Goal: Information Seeking & Learning: Learn about a topic

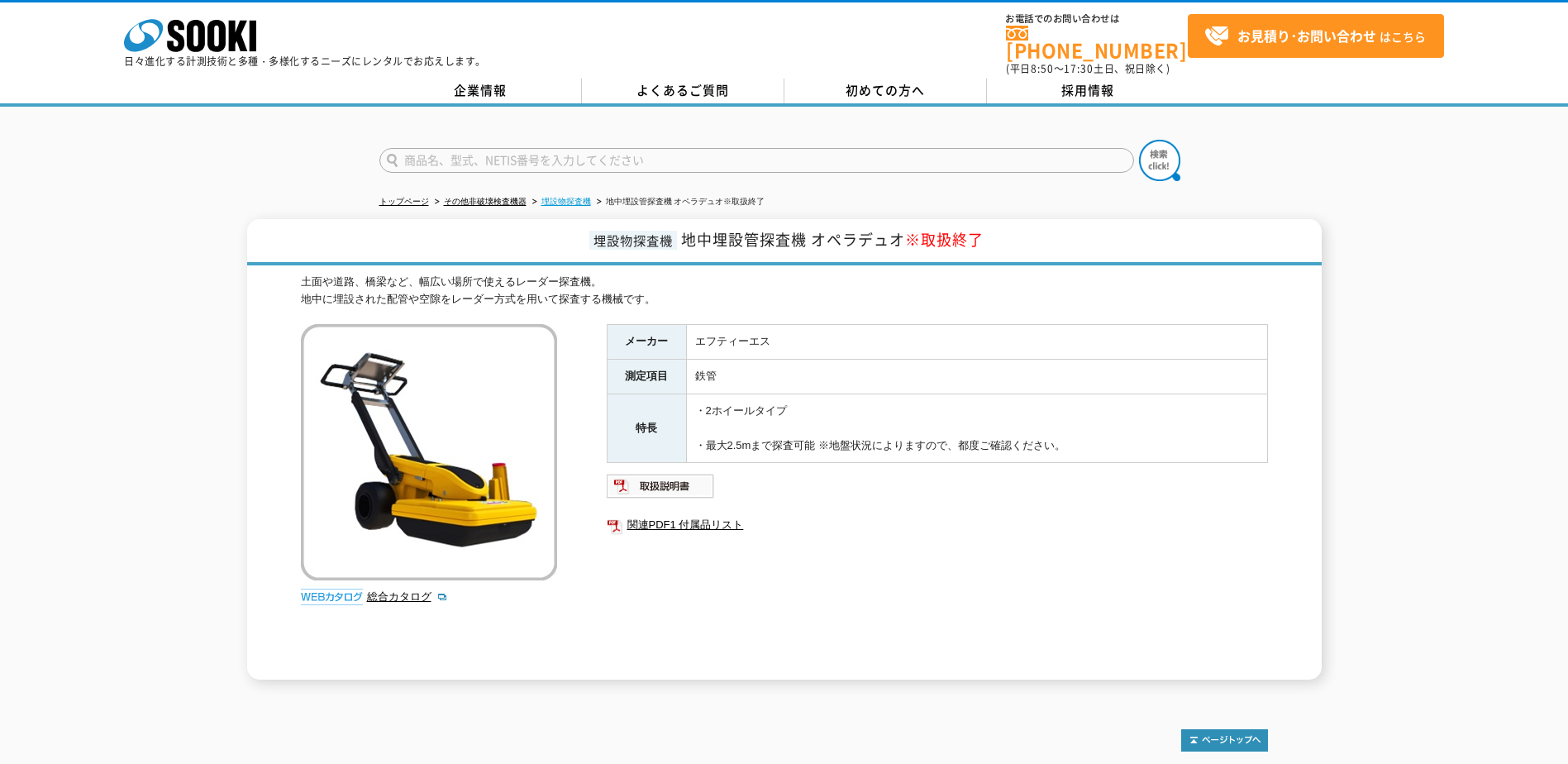
click at [555, 197] on link "埋設物探査機" at bounding box center [566, 201] width 50 height 9
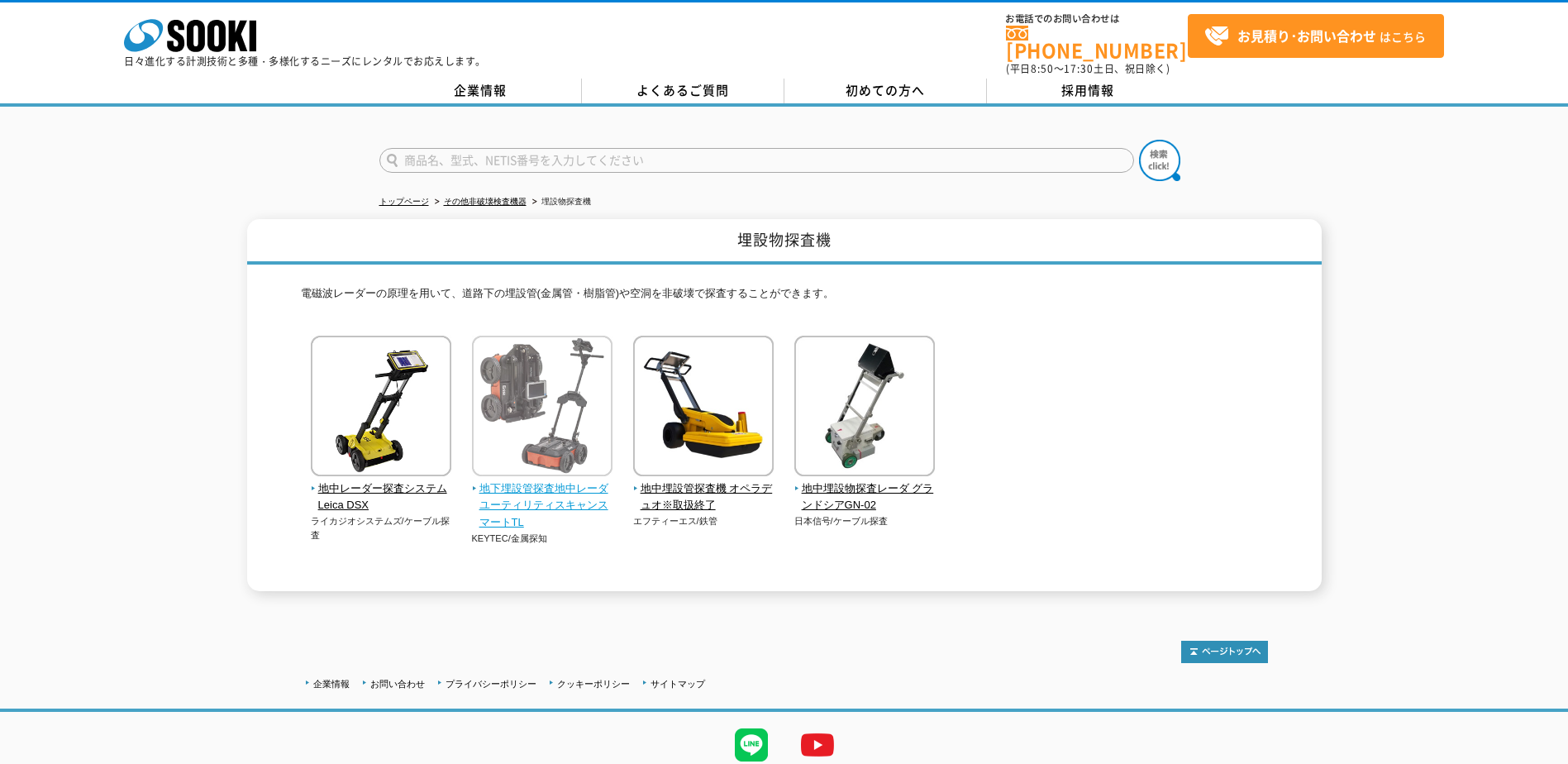
click at [538, 485] on span "地下埋設管探査地中レーダ ユーティリティスキャンスマートTL" at bounding box center [542, 506] width 141 height 51
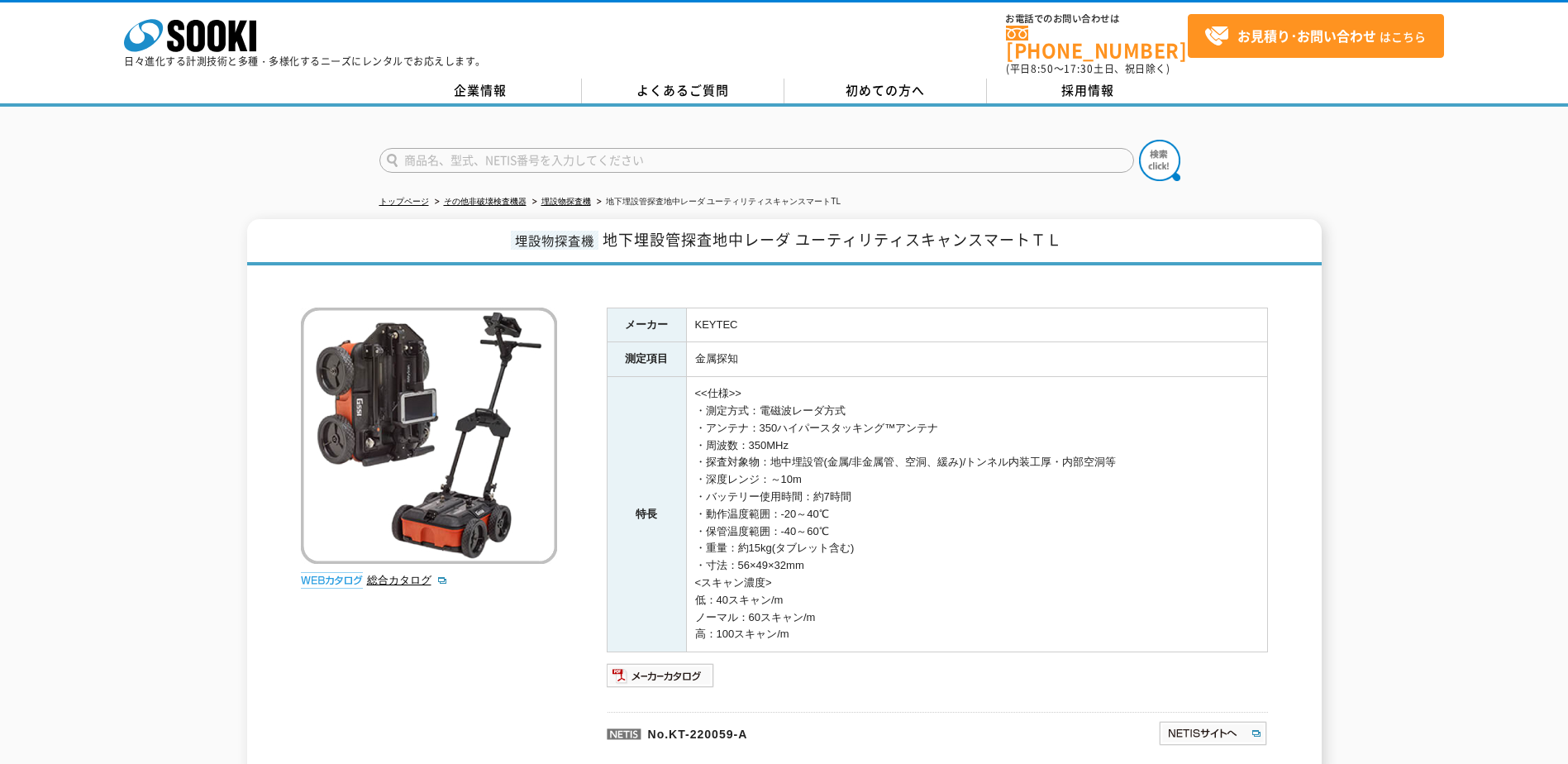
drag, startPoint x: 803, startPoint y: 470, endPoint x: 698, endPoint y: 463, distance: 105.2
click at [698, 463] on td "<<仕様>> ・測定方式：電磁波レーダ方式 ・アンテナ：350ハイパースタッキング™アンテナ ・周波数：350MHz ・探査対象物：地中埋設管(金属/非金属管…" at bounding box center [976, 514] width 582 height 276
drag, startPoint x: 698, startPoint y: 463, endPoint x: 849, endPoint y: 492, distance: 153.8
click at [849, 492] on td "<<仕様>> ・測定方式：電磁波レーダ方式 ・アンテナ：350ハイパースタッキング™アンテナ ・周波数：350MHz ・探査対象物：地中埋設管(金属/非金属管…" at bounding box center [976, 514] width 582 height 276
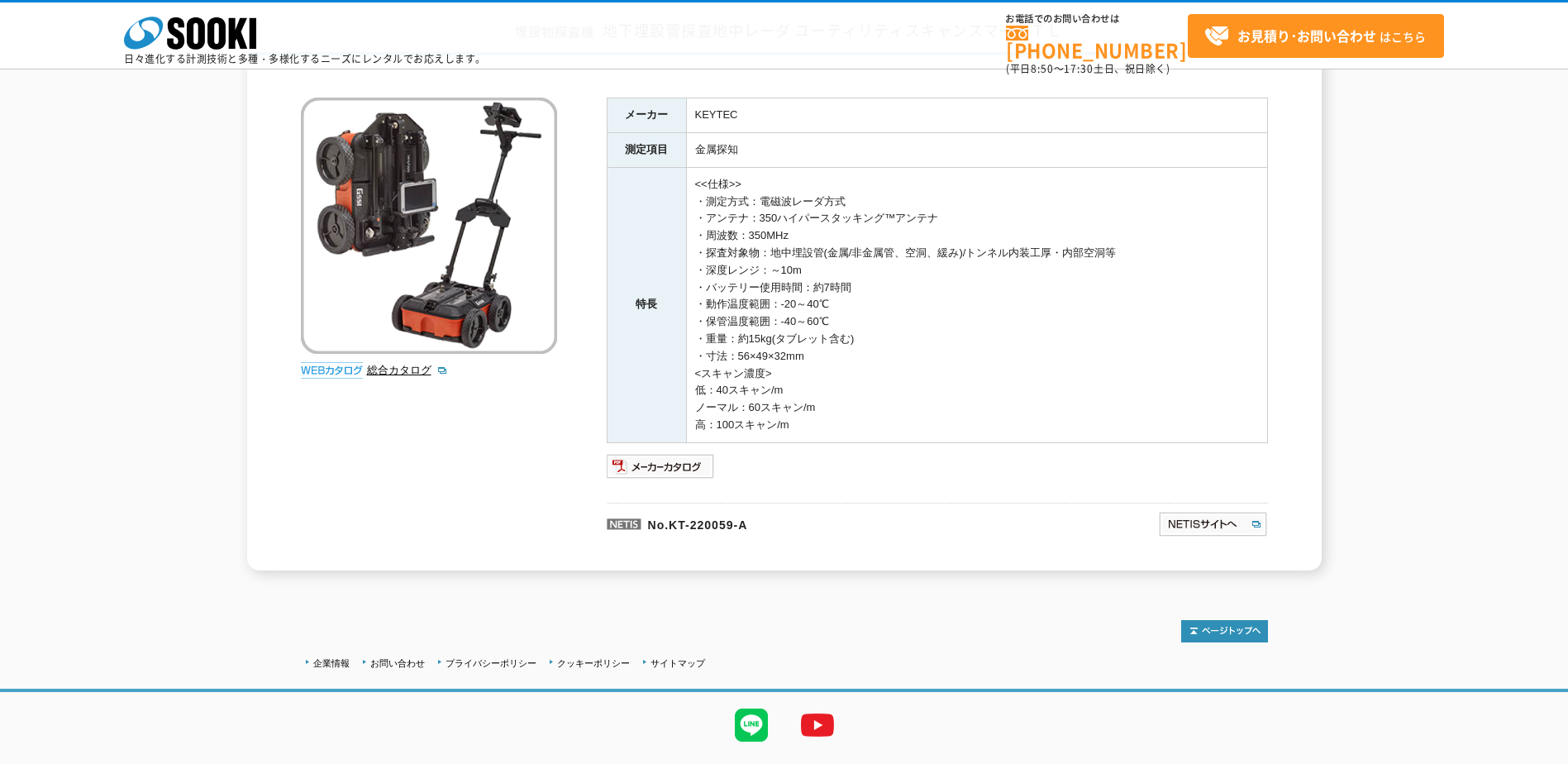
scroll to position [166, 0]
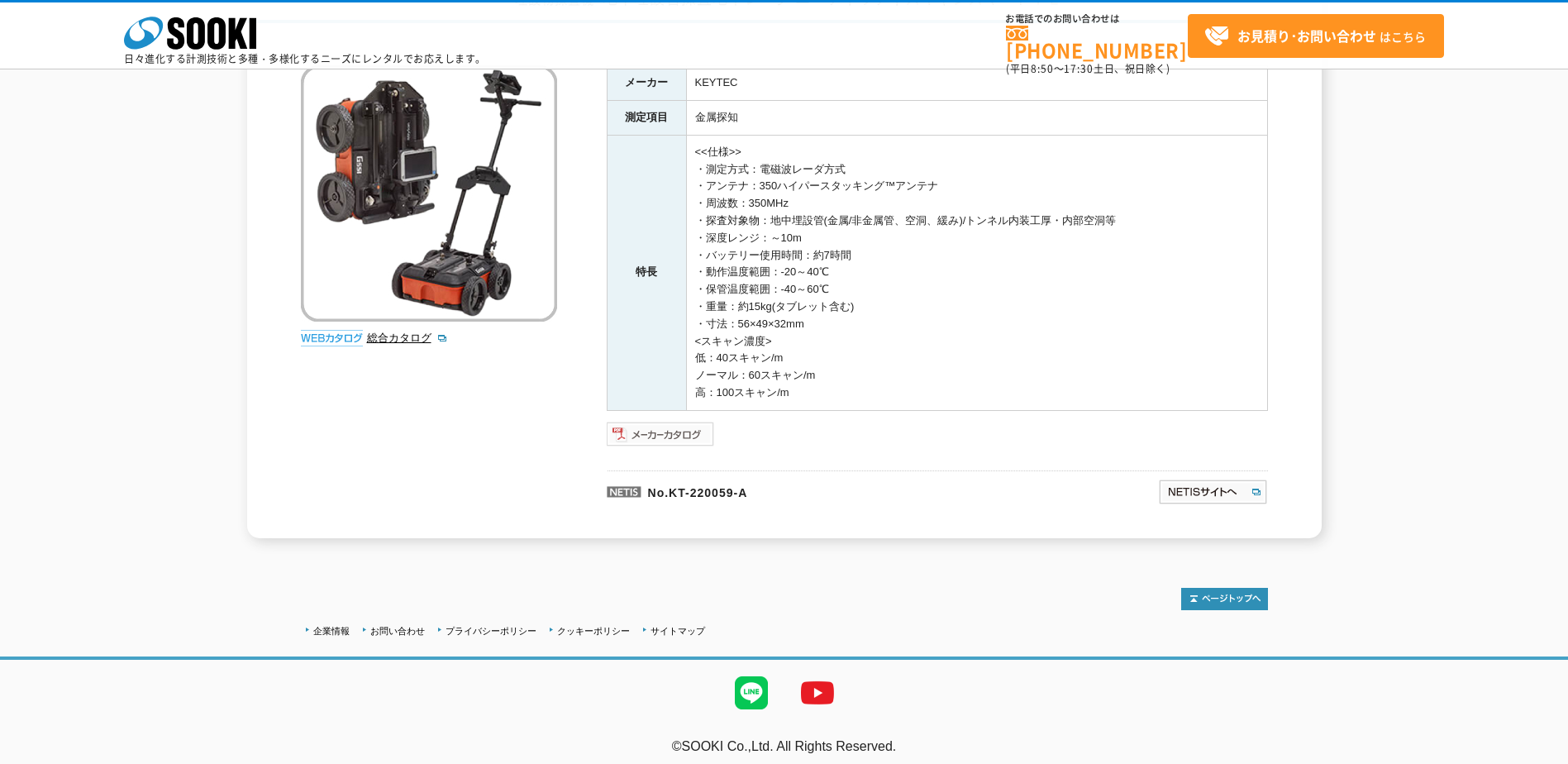
click at [674, 433] on img at bounding box center [661, 433] width 108 height 26
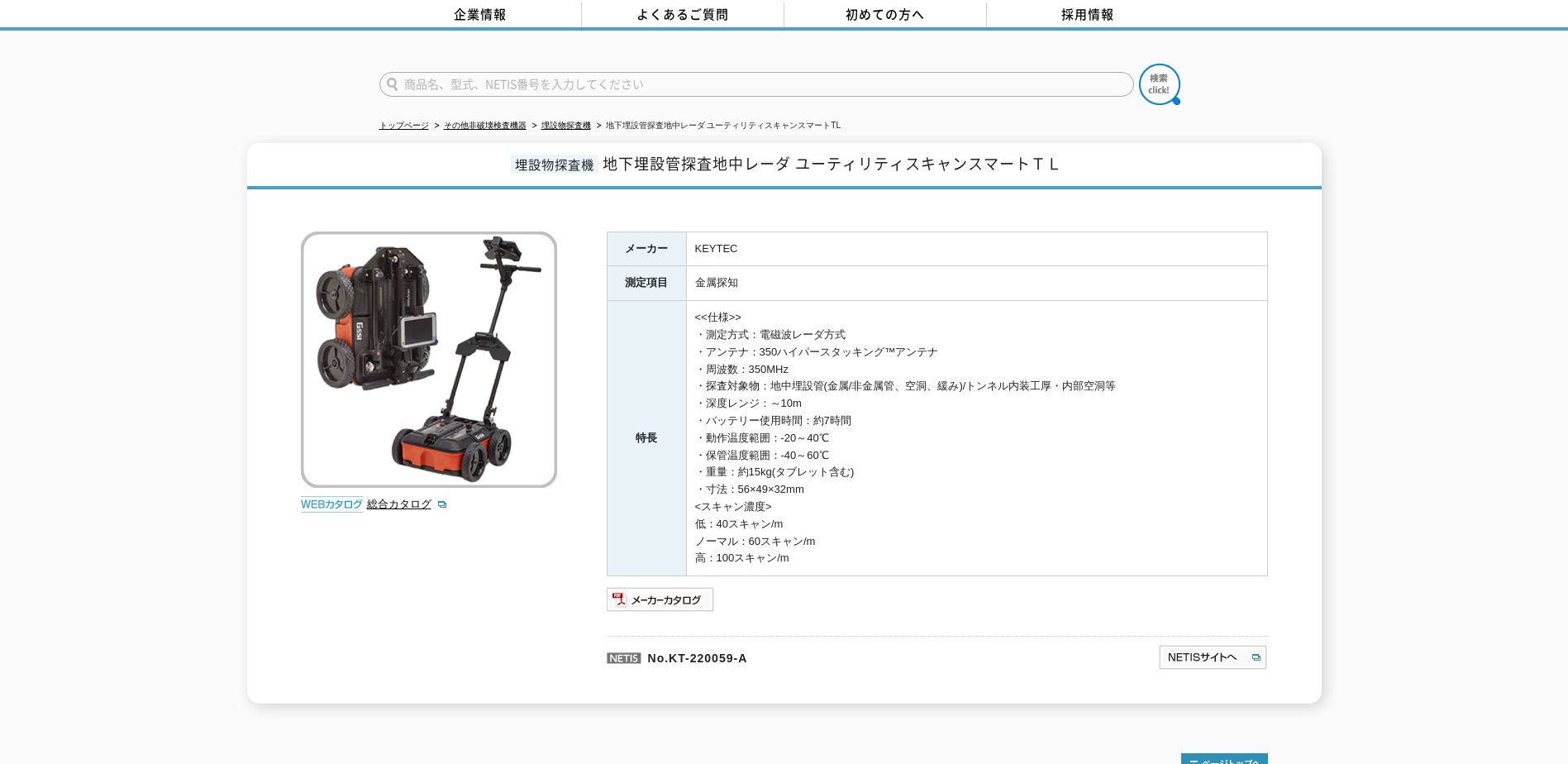
scroll to position [0, 0]
